Goal: Transaction & Acquisition: Purchase product/service

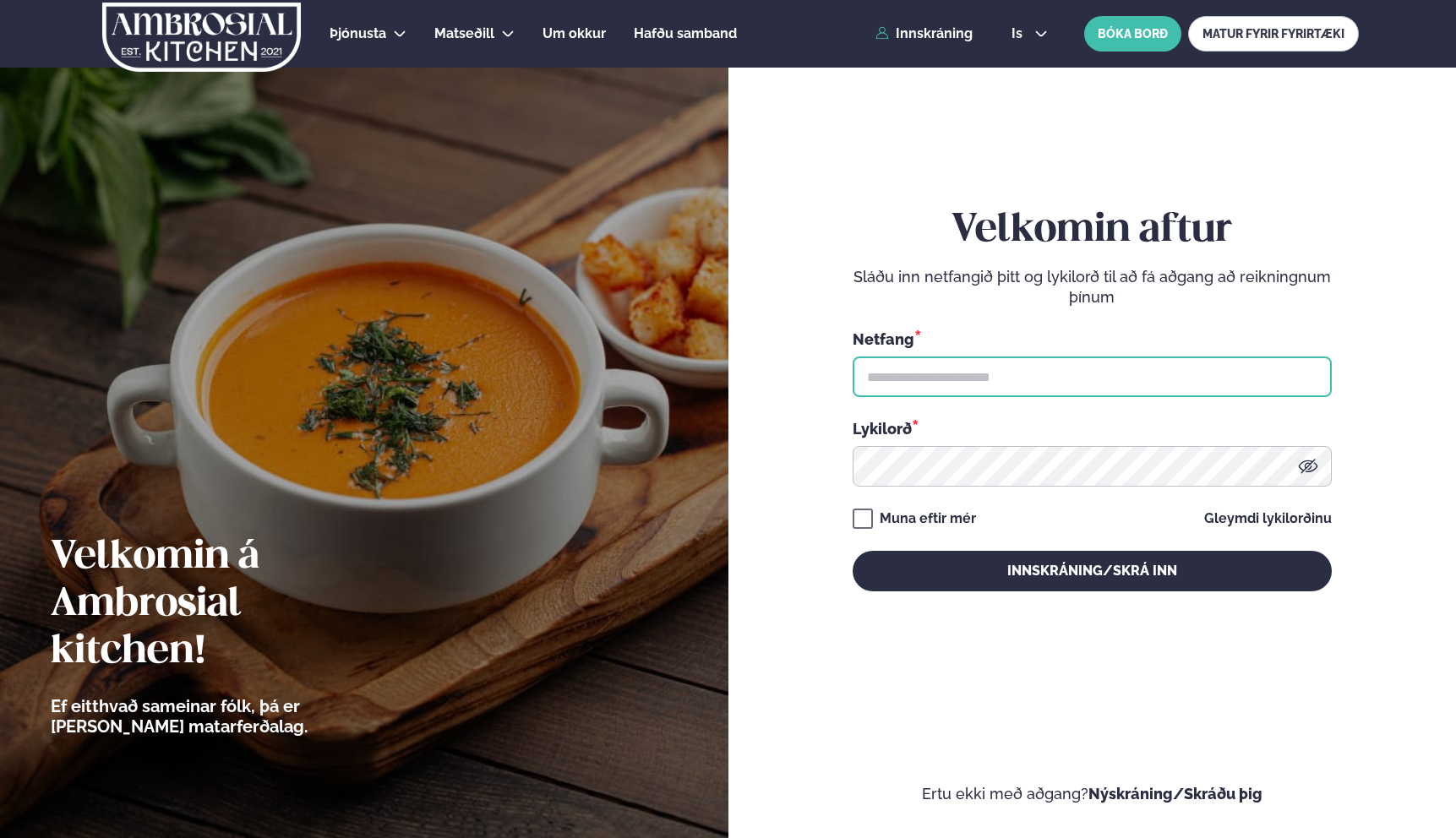
click at [932, 373] on input "text" at bounding box center [1092, 377] width 479 height 40
type input "**********"
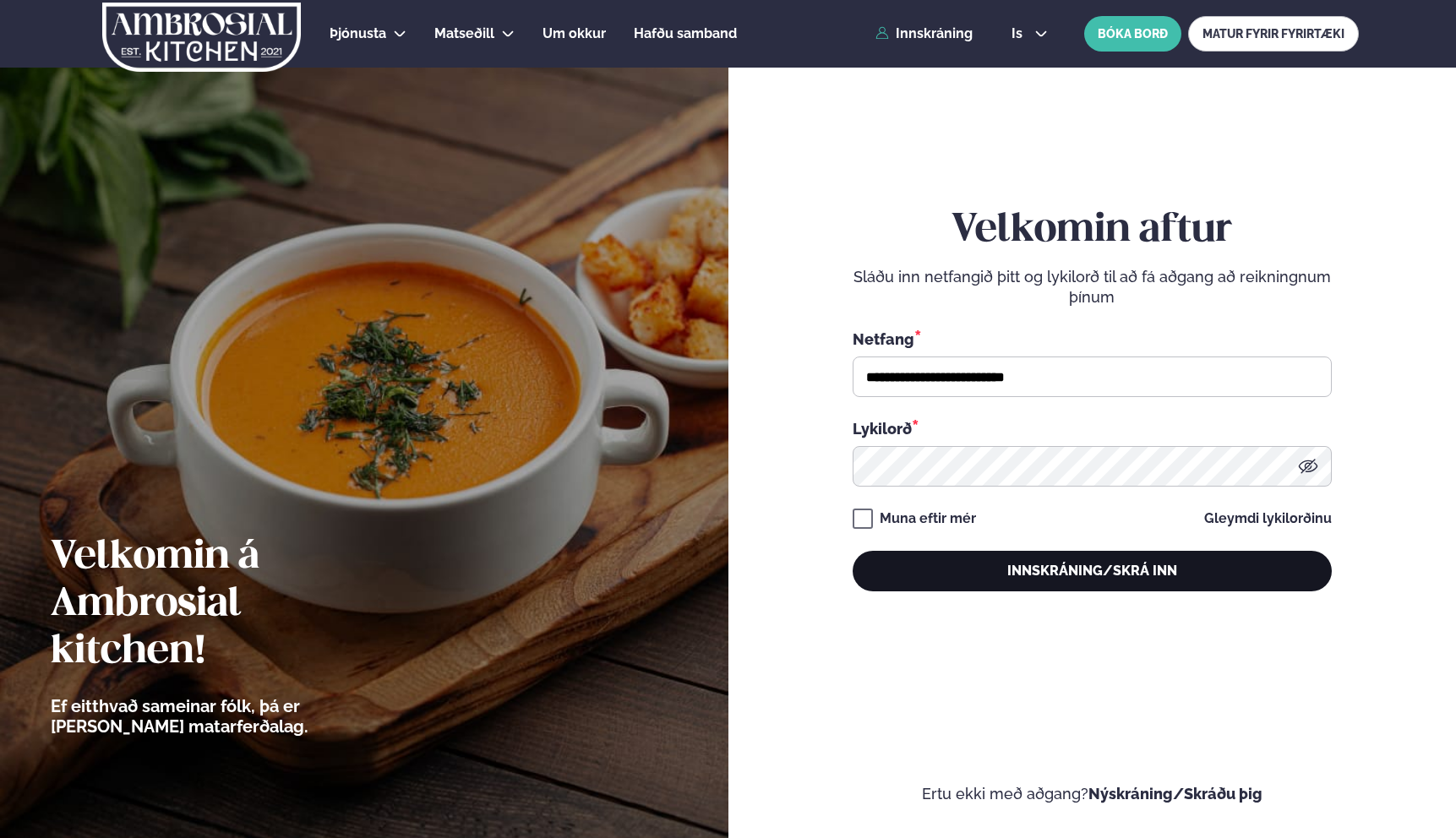
click at [974, 562] on button "Innskráning/Skrá inn" at bounding box center [1092, 571] width 479 height 40
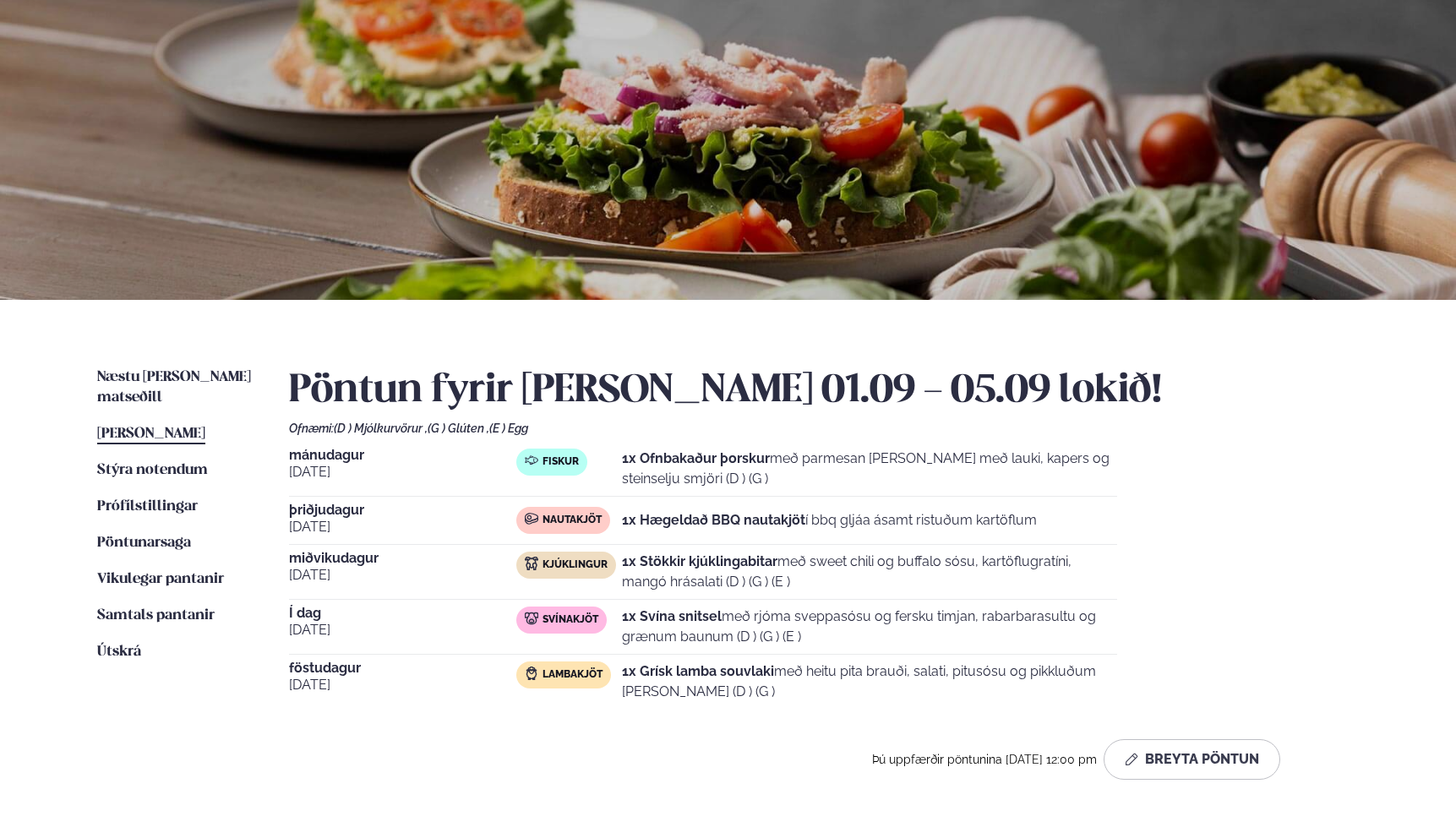
scroll to position [75, 0]
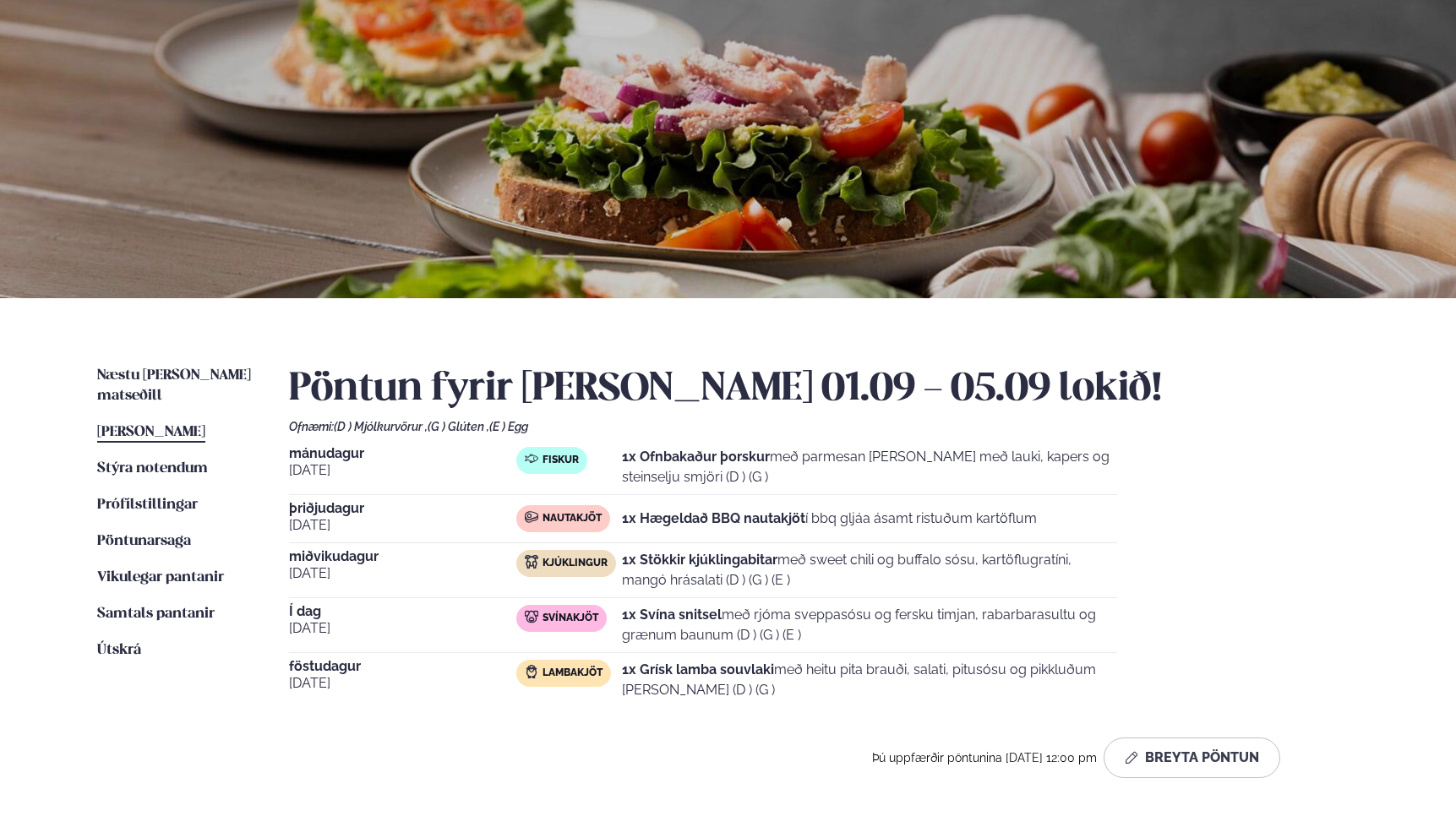
click at [143, 362] on div "Næstu [PERSON_NAME] matseðill Næsta vika [PERSON_NAME] matseðill Þessa [PERSON_…" at bounding box center [728, 575] width 1363 height 555
click at [164, 381] on span "Næstu [PERSON_NAME] matseðill" at bounding box center [174, 385] width 154 height 35
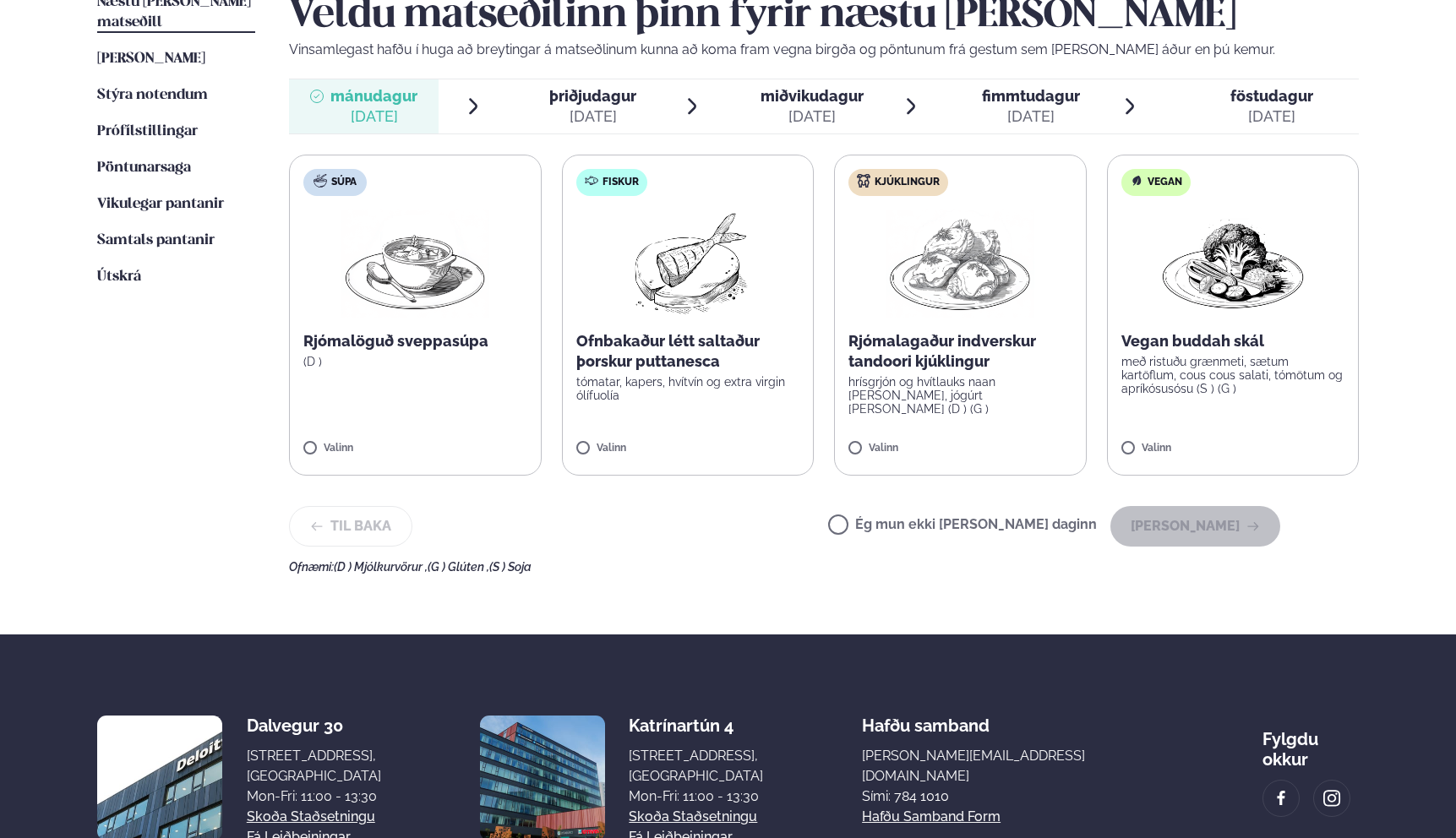
scroll to position [445, 0]
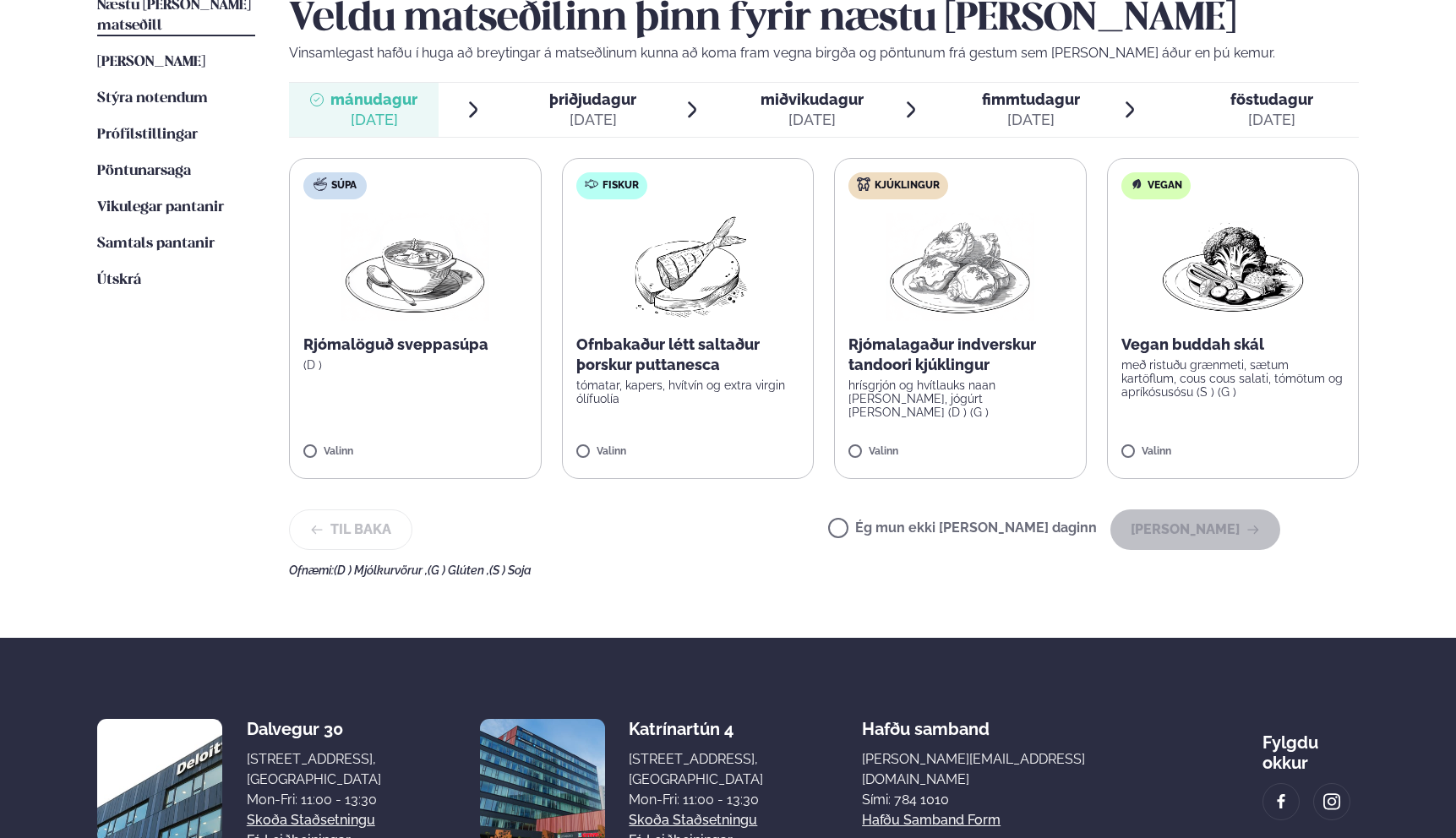
click at [669, 389] on p "tómatar, kapers, hvítvín og extra virgin ólífuolía" at bounding box center [688, 392] width 224 height 27
click at [1209, 536] on button "[PERSON_NAME]" at bounding box center [1195, 530] width 170 height 40
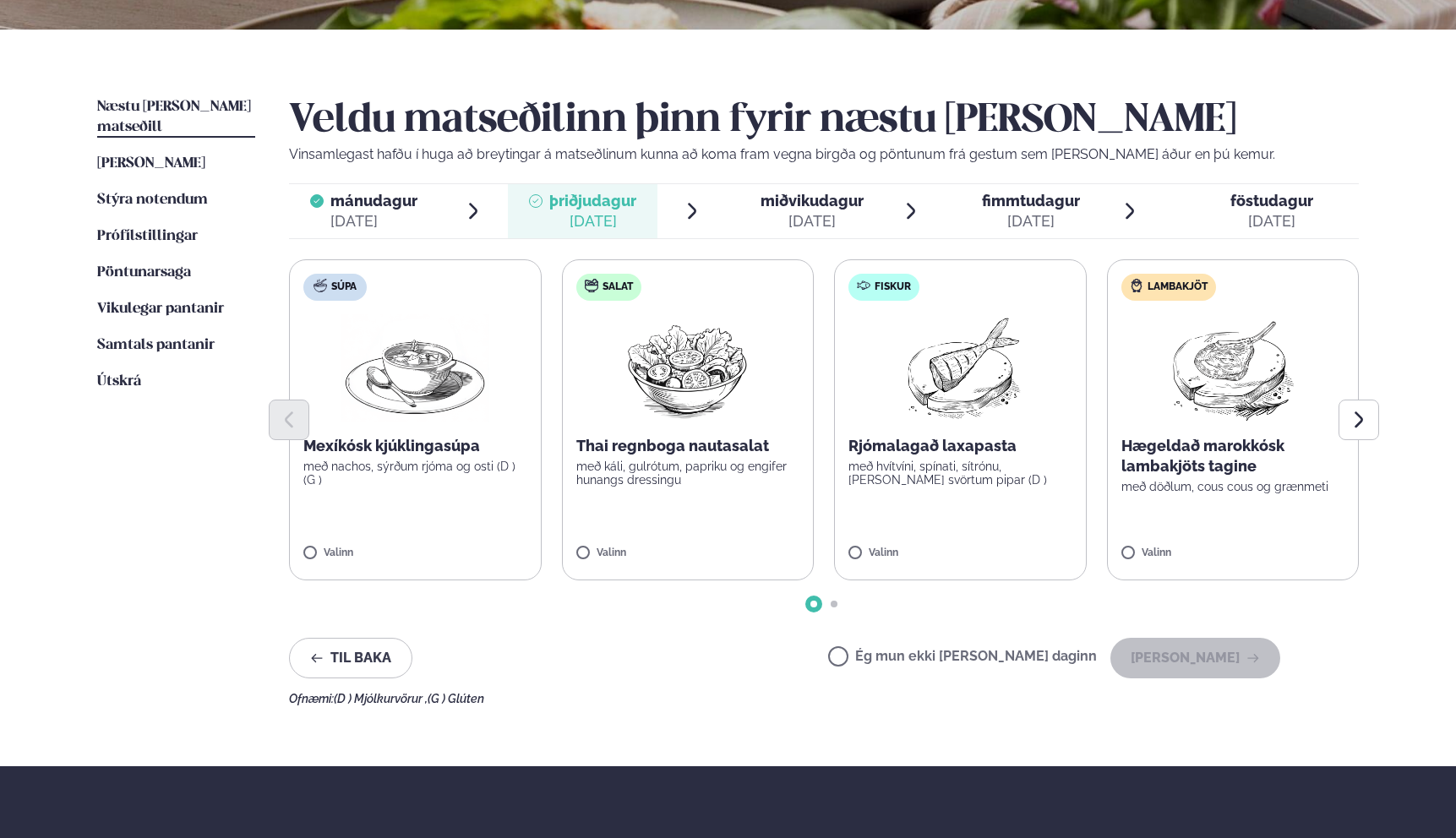
scroll to position [347, 0]
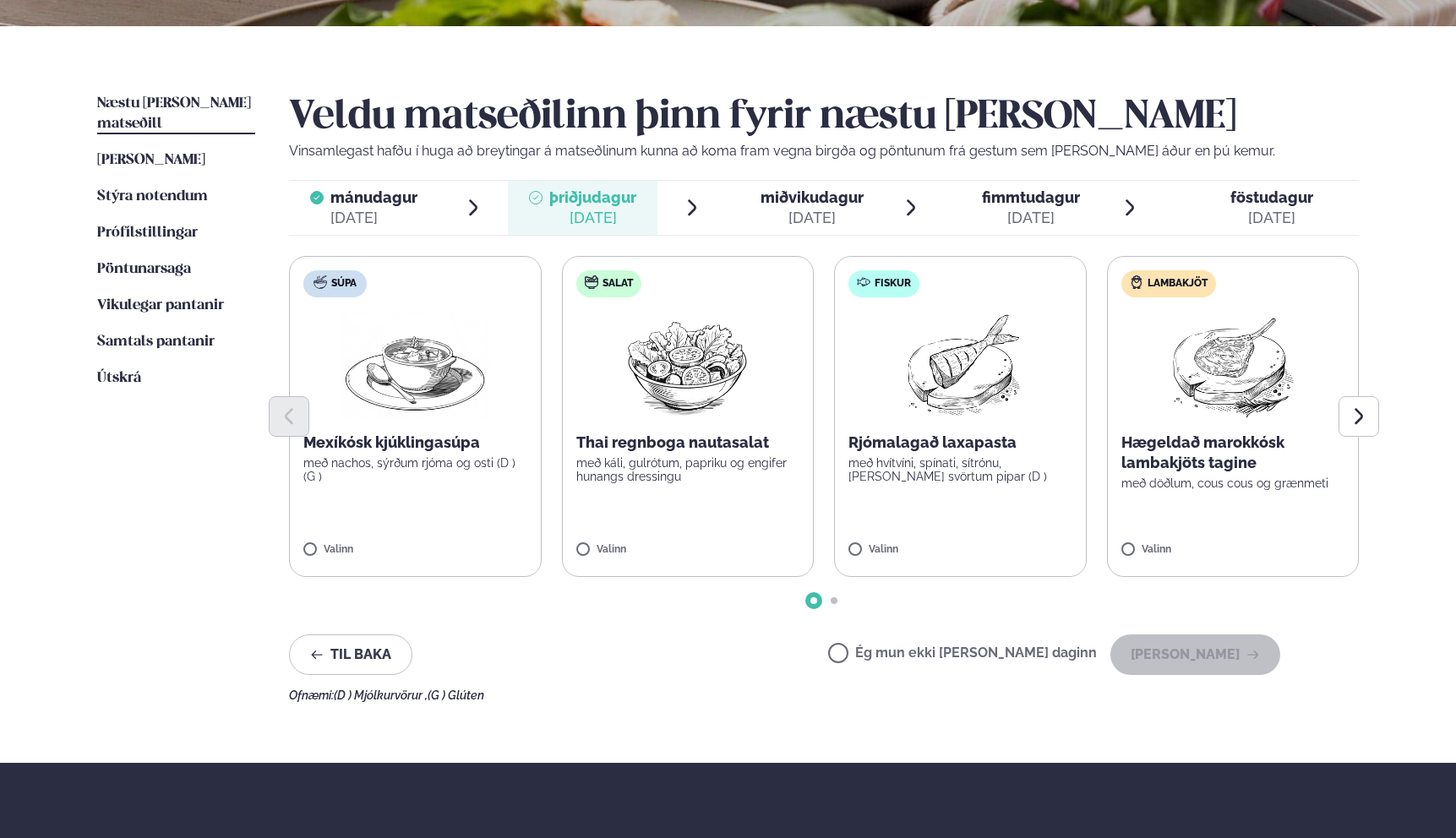
click at [1178, 464] on p "Hægeldað marokkósk lambakjöts tagine" at bounding box center [1233, 453] width 224 height 40
click at [1238, 662] on button "[PERSON_NAME]" at bounding box center [1195, 654] width 170 height 40
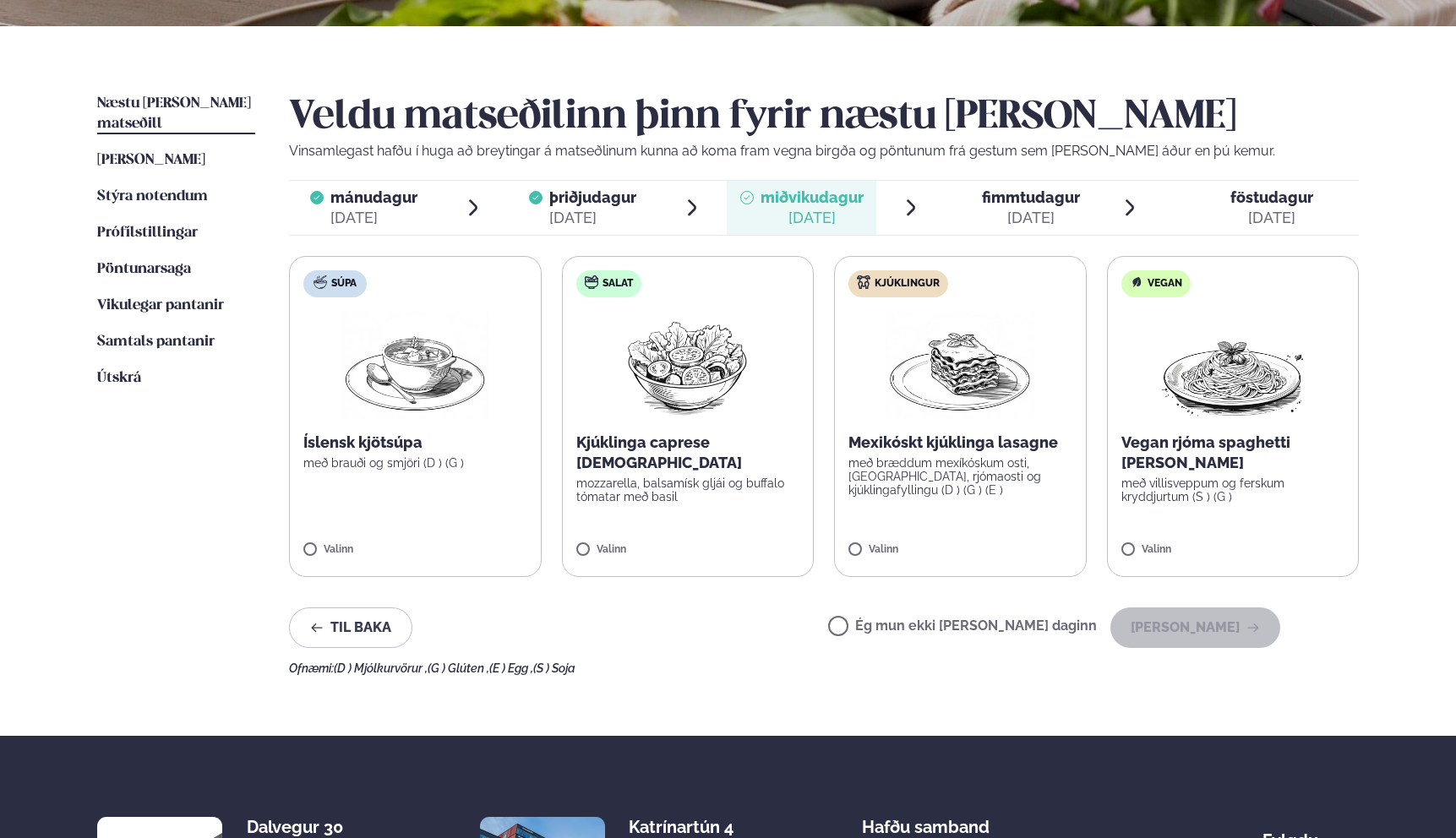
click at [724, 480] on p "mozzarella, balsamísk gljái og buffalo tómatar með basil" at bounding box center [688, 490] width 224 height 27
click at [1187, 622] on button "[PERSON_NAME]" at bounding box center [1195, 628] width 170 height 40
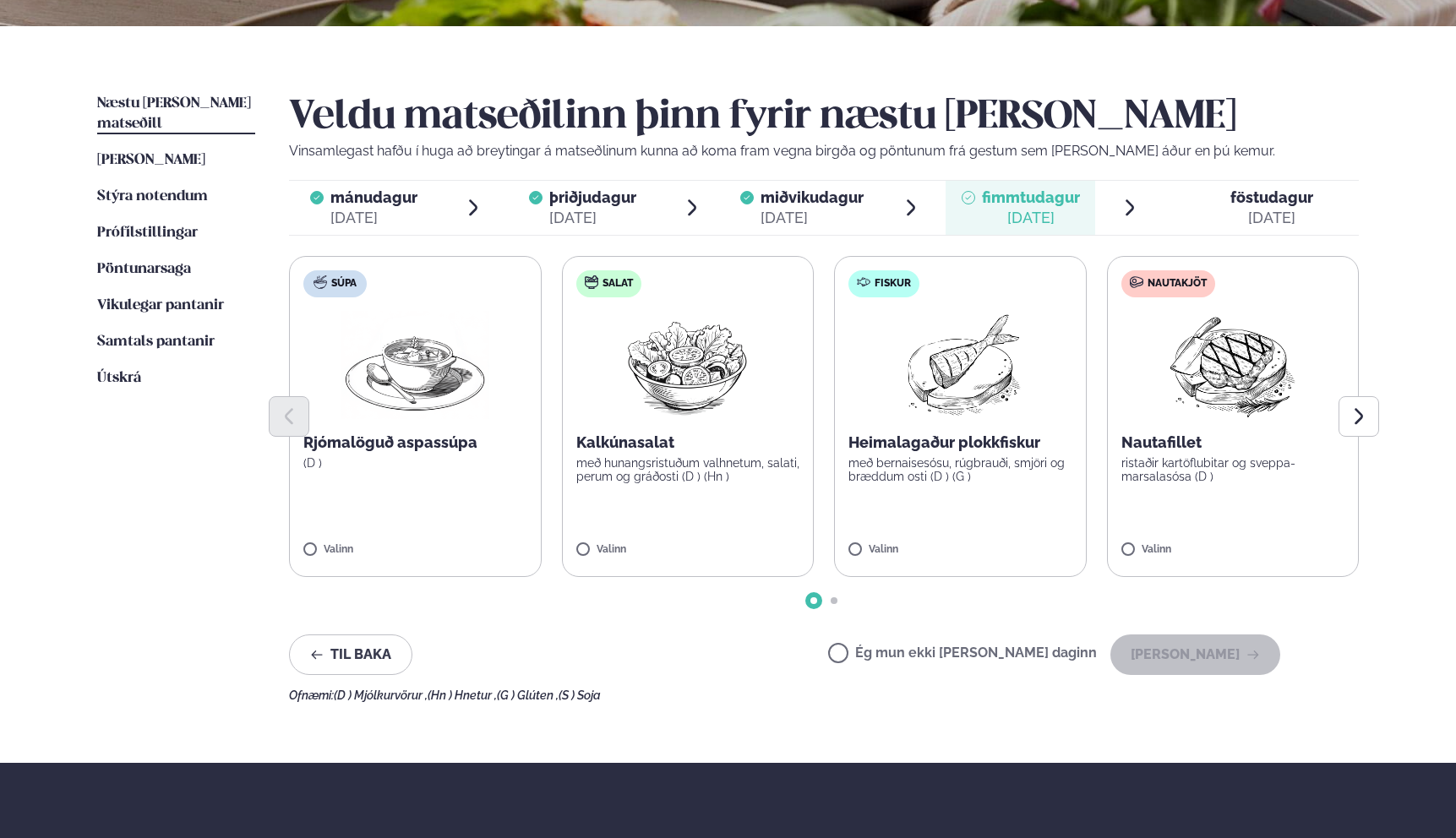
click at [1171, 455] on div "Nautafillet ristaðir kartöflubitar og sveppa- marsalasósa (D )" at bounding box center [1233, 457] width 224 height 51
click at [1218, 383] on img at bounding box center [1232, 364] width 150 height 109
click at [1197, 653] on button "[PERSON_NAME]" at bounding box center [1195, 654] width 170 height 40
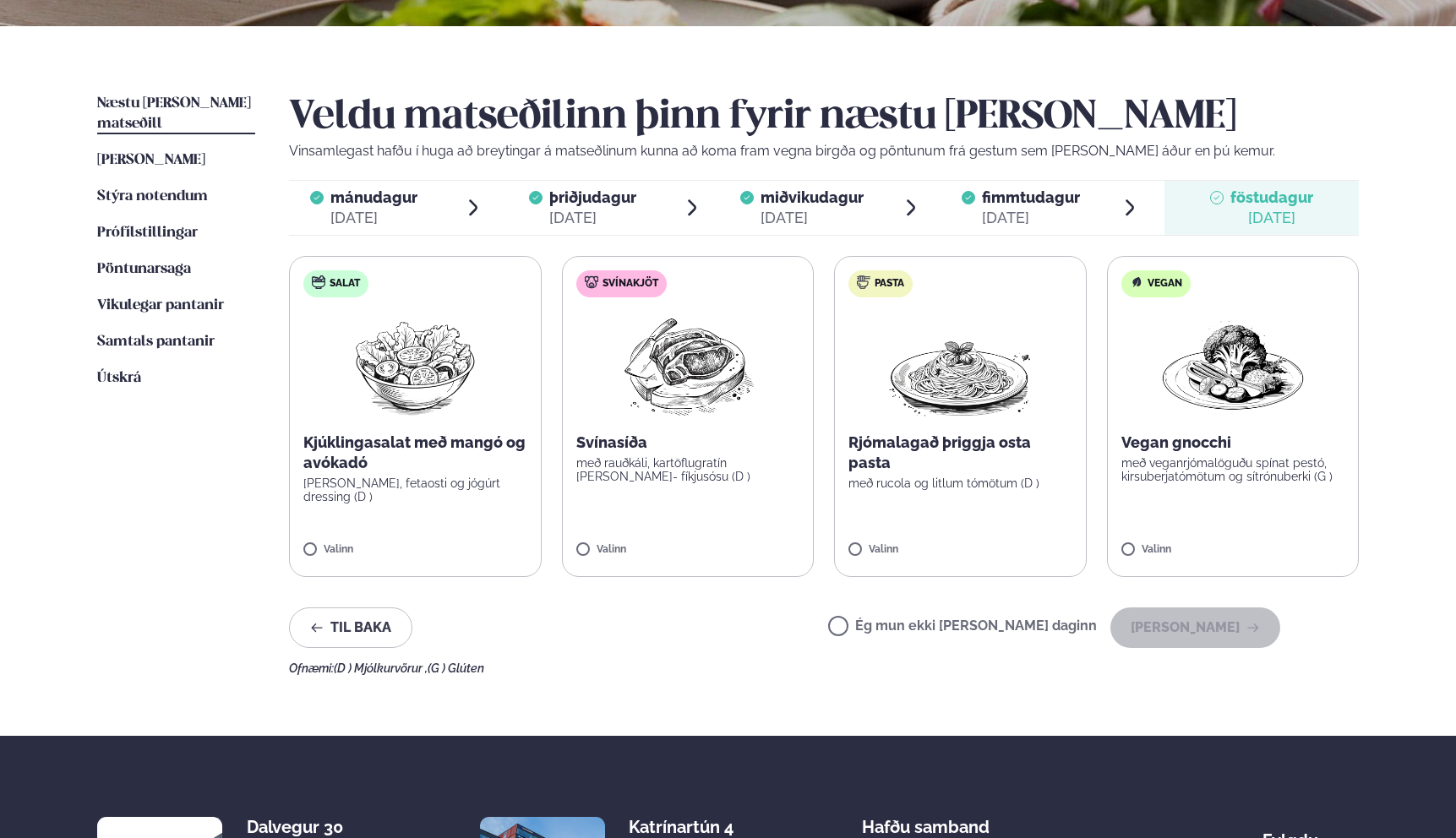
click at [672, 379] on img at bounding box center [687, 364] width 150 height 109
click at [1211, 621] on button "[PERSON_NAME]" at bounding box center [1195, 628] width 170 height 40
